Goal: Information Seeking & Learning: Learn about a topic

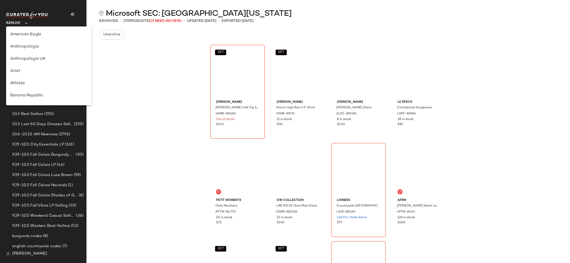
drag, startPoint x: 13, startPoint y: 23, endPoint x: 22, endPoint y: 40, distance: 19.8
click at [13, 23] on span "Revolve" at bounding box center [13, 21] width 14 height 9
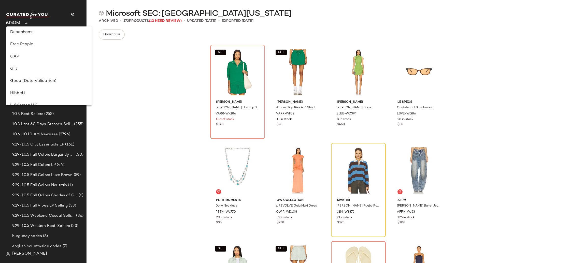
scroll to position [86, 0]
click at [31, 69] on div "GAP" at bounding box center [48, 71] width 77 height 6
type input "**"
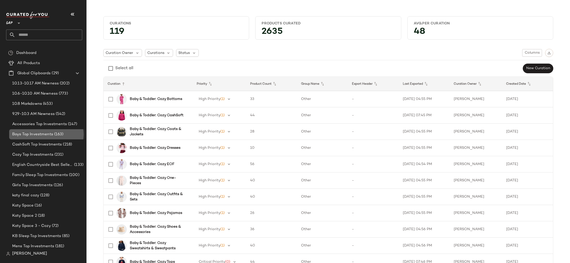
click at [53, 134] on span "(163)" at bounding box center [58, 135] width 10 height 6
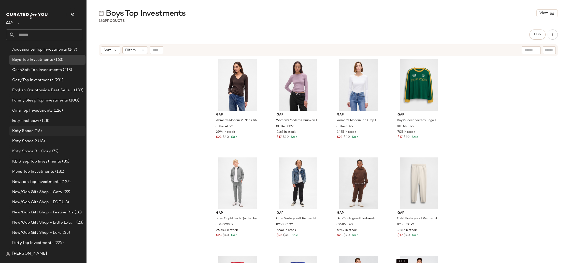
scroll to position [79, 0]
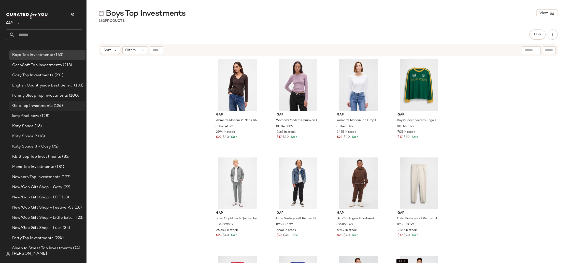
click at [55, 101] on div "Girls Top Investments (126)" at bounding box center [47, 106] width 76 height 10
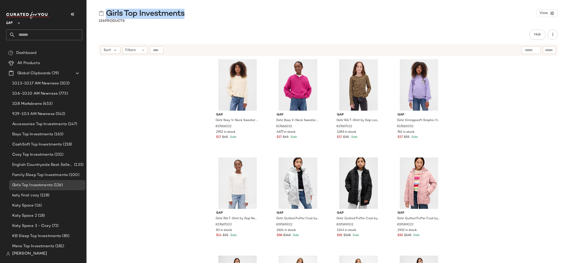
drag, startPoint x: 177, startPoint y: 15, endPoint x: 106, endPoint y: 15, distance: 70.7
click at [106, 15] on div "Girls Top Investments View" at bounding box center [327, 13] width 483 height 10
click at [148, 27] on div "Girls Top Investments View 126 Products Hub Send for Review External Review Int…" at bounding box center [327, 135] width 483 height 255
click at [228, 79] on div "#1 View" at bounding box center [237, 84] width 51 height 51
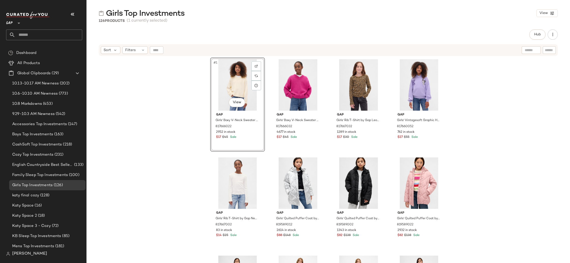
click at [194, 84] on div "#1 View Gap Girls' Boxy V-Neck Sweater by Gap [PERSON_NAME] Size XS (4/5) 81766…" at bounding box center [327, 165] width 483 height 219
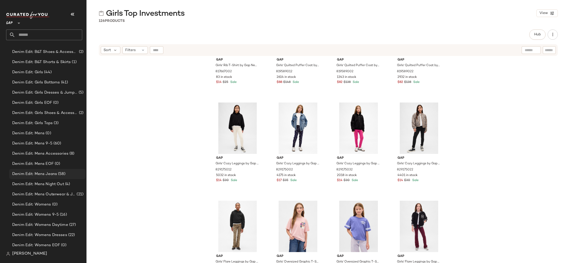
scroll to position [734, 0]
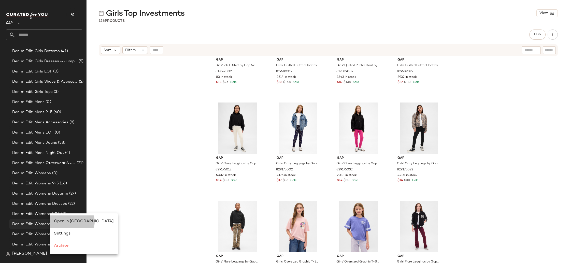
click at [57, 220] on span "Open in [GEOGRAPHIC_DATA]" at bounding box center [84, 221] width 60 height 4
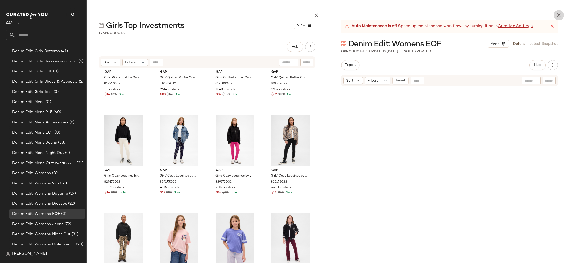
drag, startPoint x: 558, startPoint y: 11, endPoint x: 516, endPoint y: 44, distance: 53.5
click at [558, 12] on button "button" at bounding box center [559, 15] width 10 height 10
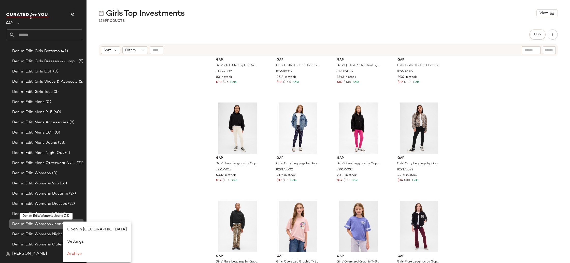
scroll to position [733, 0]
click at [70, 228] on span "Open in [GEOGRAPHIC_DATA]" at bounding box center [97, 229] width 60 height 4
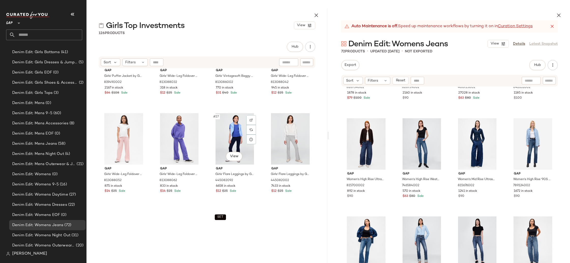
scroll to position [555, 0]
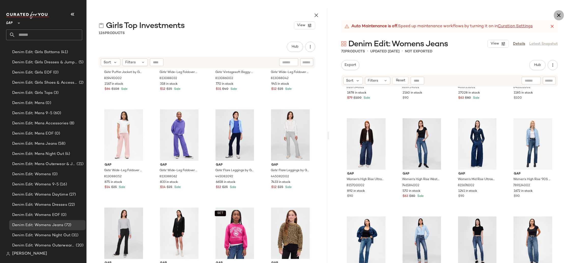
click at [558, 15] on icon "button" at bounding box center [559, 15] width 6 height 6
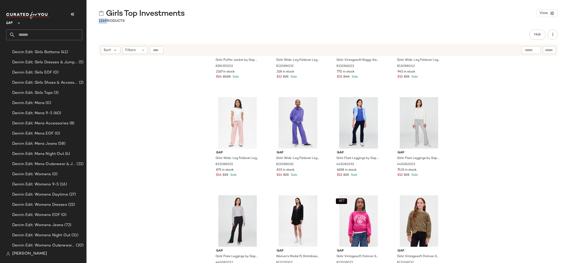
drag, startPoint x: 188, startPoint y: 15, endPoint x: 106, endPoint y: 19, distance: 82.6
click at [106, 19] on div "Girls Top Investments View 126 Products Hub Send for Review External Review Int…" at bounding box center [327, 135] width 483 height 255
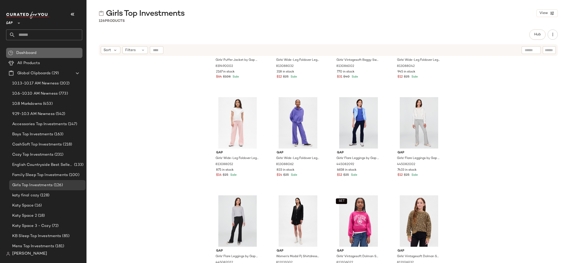
click at [45, 53] on div "Dashboard" at bounding box center [48, 53] width 66 height 6
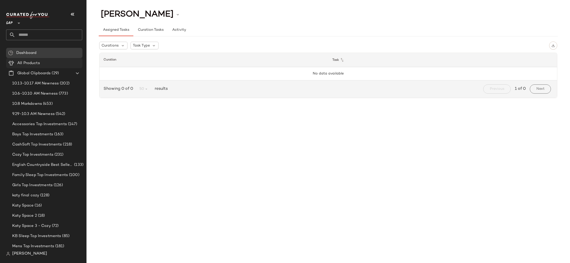
click at [39, 64] on span "All Products" at bounding box center [28, 63] width 23 height 6
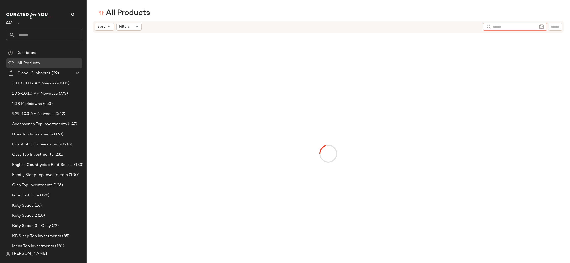
click at [536, 24] on input "text" at bounding box center [515, 26] width 44 height 5
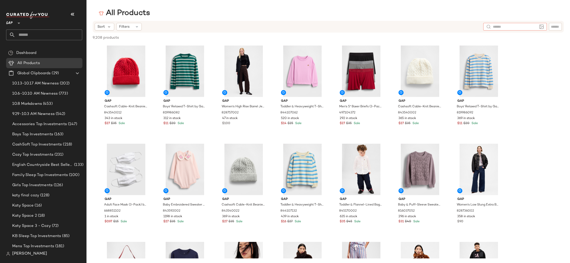
click at [499, 26] on input "text" at bounding box center [515, 26] width 44 height 5
click at [481, 71] on div "#7 View" at bounding box center [478, 71] width 51 height 51
click at [293, 69] on div "#4 View" at bounding box center [302, 71] width 51 height 51
click at [536, 28] on input "text" at bounding box center [537, 26] width 13 height 5
